Goal: Task Accomplishment & Management: Manage account settings

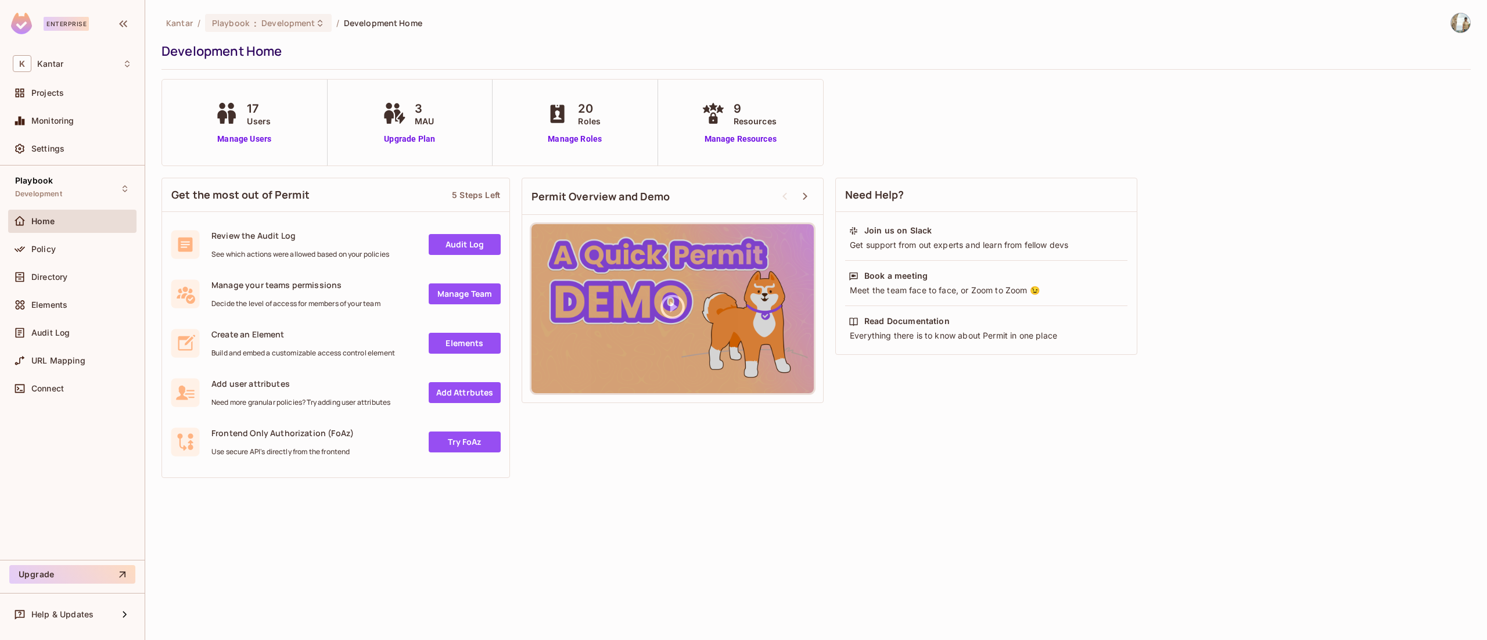
click at [1460, 23] on img at bounding box center [1460, 22] width 19 height 19
click at [1433, 122] on li "Log out" at bounding box center [1462, 126] width 224 height 19
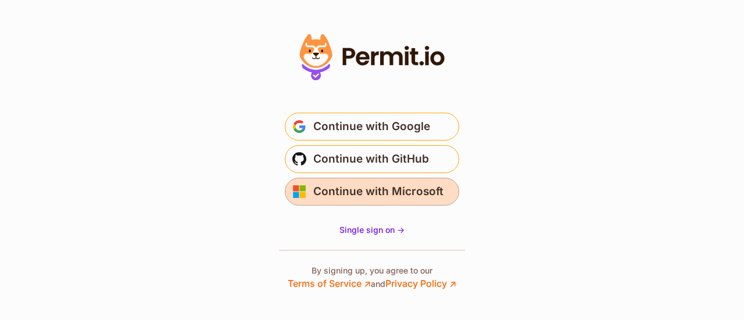
click at [412, 198] on span "Continue with Microsoft" at bounding box center [378, 191] width 130 height 19
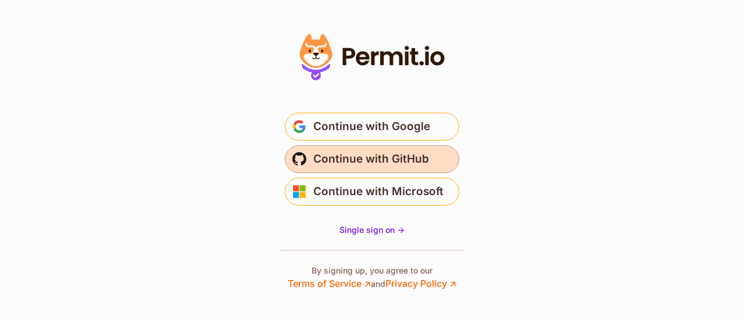
click at [377, 167] on span "Continue with GitHub" at bounding box center [371, 159] width 116 height 19
